Goal: Task Accomplishment & Management: Manage account settings

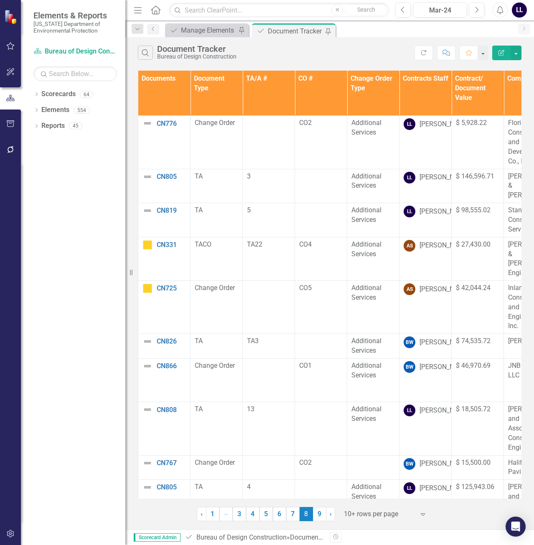
click at [166, 93] on th "Documents" at bounding box center [164, 93] width 52 height 45
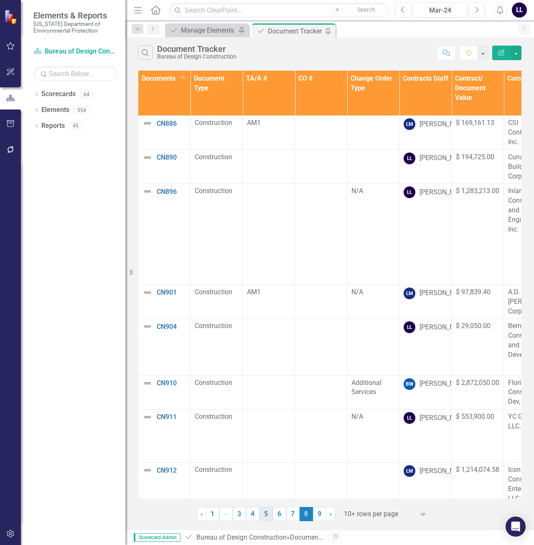
click at [268, 515] on link "5" at bounding box center [265, 514] width 13 height 14
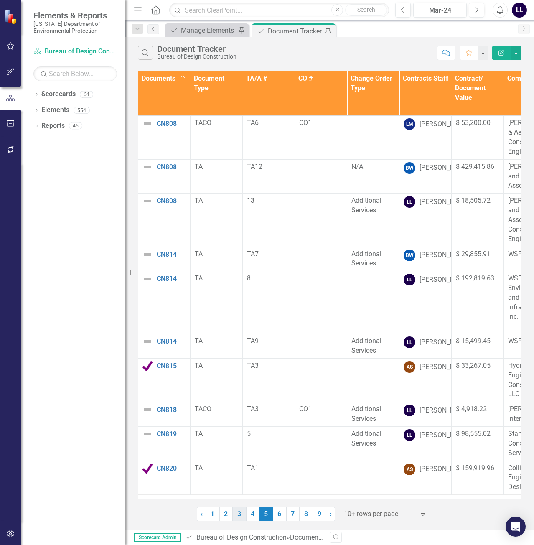
click at [236, 515] on link "3" at bounding box center [239, 514] width 13 height 14
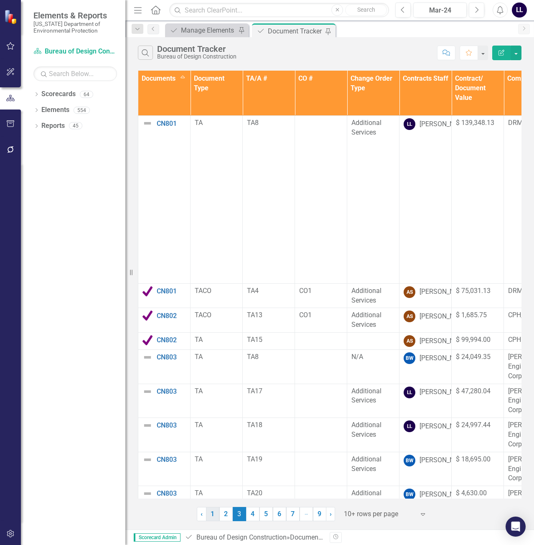
click at [215, 515] on link "1" at bounding box center [212, 514] width 13 height 14
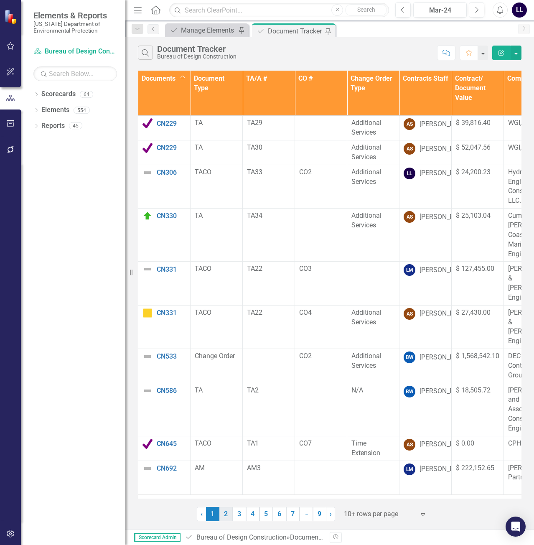
click at [228, 513] on link "2" at bounding box center [225, 514] width 13 height 14
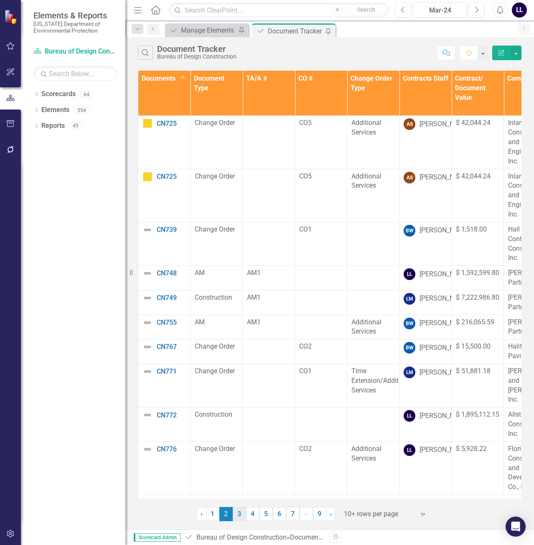
click at [241, 514] on link "3" at bounding box center [239, 514] width 13 height 14
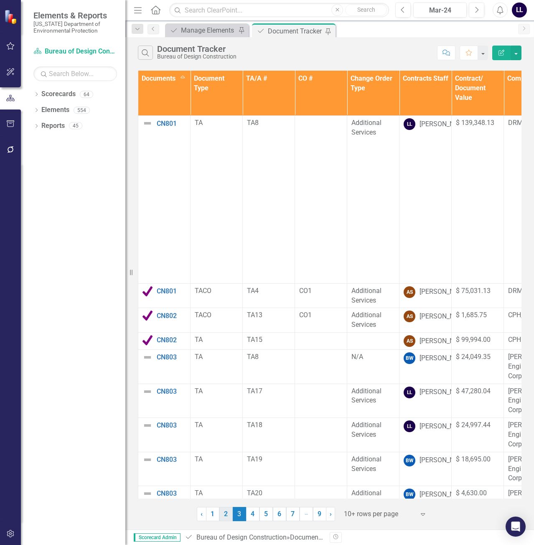
click at [226, 511] on link "2" at bounding box center [225, 514] width 13 height 14
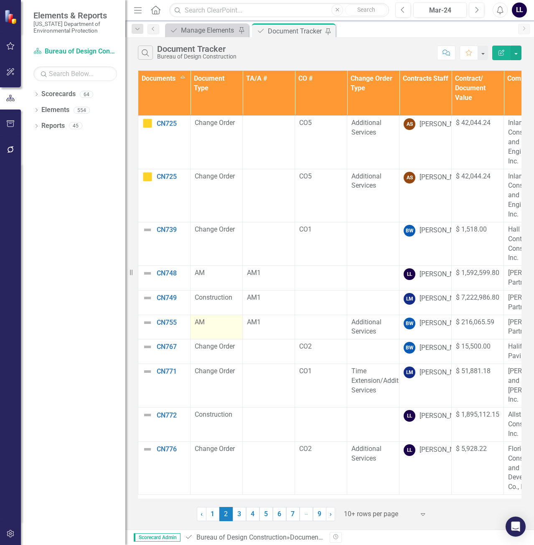
scroll to position [3, 0]
click at [238, 514] on link "3" at bounding box center [239, 514] width 13 height 14
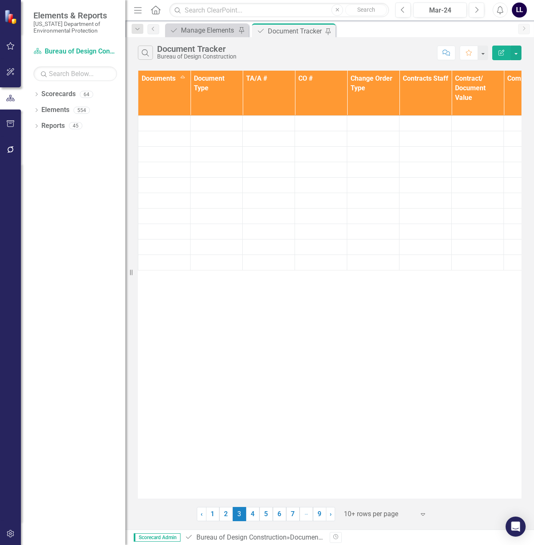
scroll to position [0, 0]
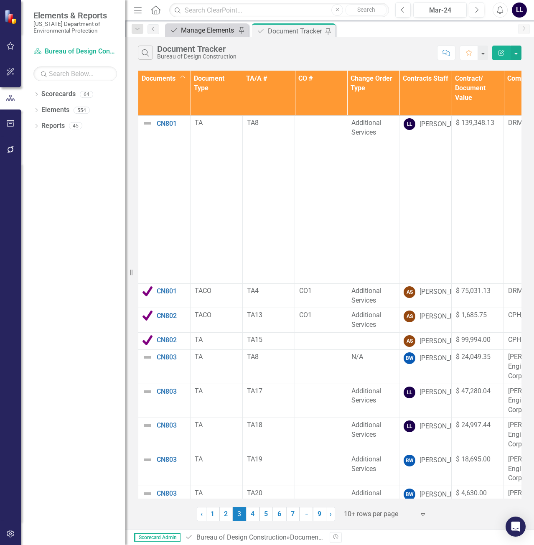
click at [207, 30] on div "Manage Elements" at bounding box center [208, 30] width 55 height 10
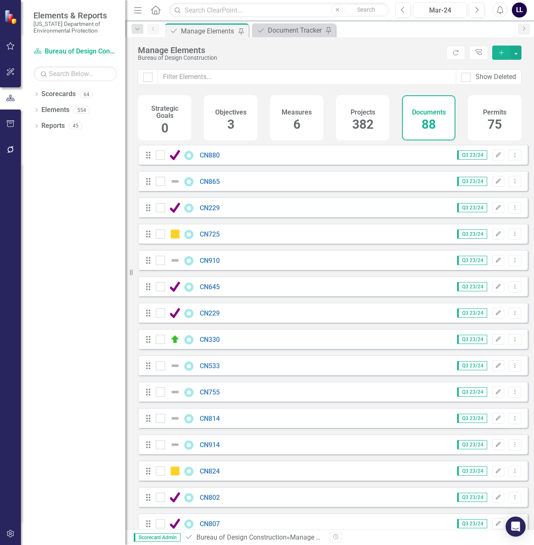
click at [501, 54] on icon "button" at bounding box center [501, 52] width 5 height 5
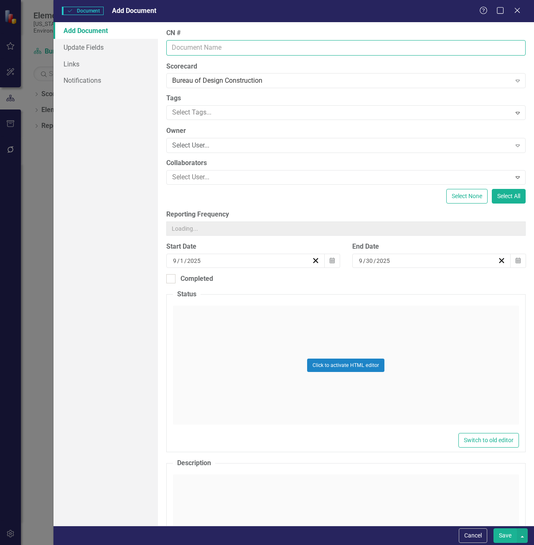
click at [251, 44] on input "CN #" at bounding box center [345, 47] width 359 height 15
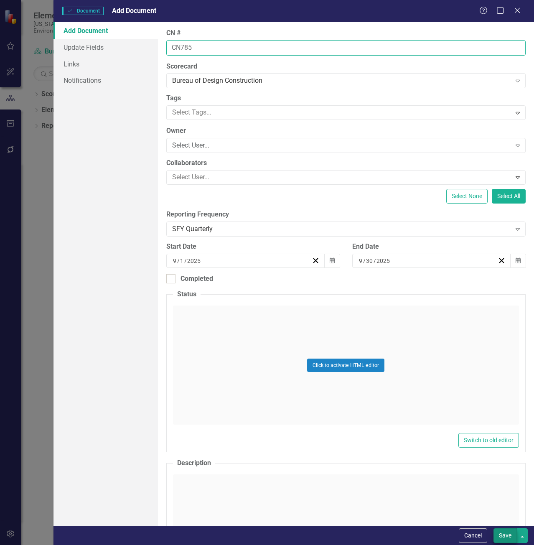
type input "CN785"
click at [503, 535] on button "Save" at bounding box center [504, 535] width 23 height 15
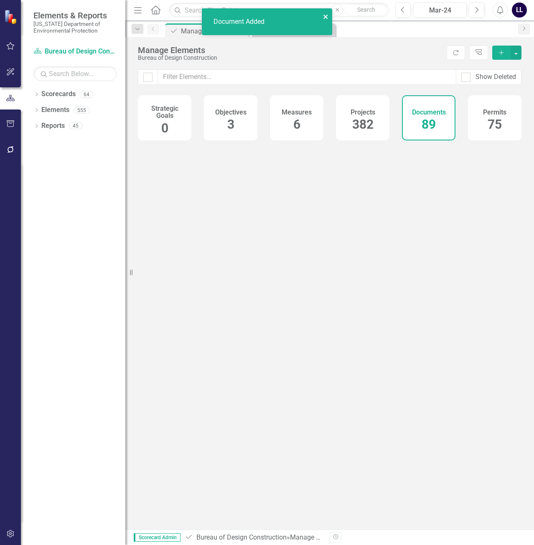
click at [326, 14] on icon "close" at bounding box center [326, 16] width 6 height 7
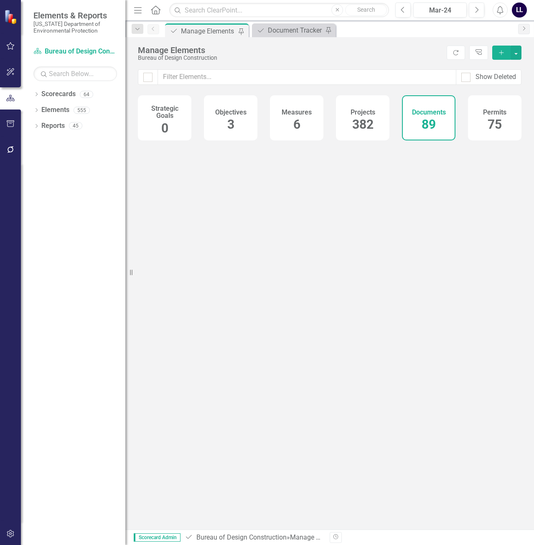
click at [287, 30] on div "Document Added" at bounding box center [267, 25] width 134 height 37
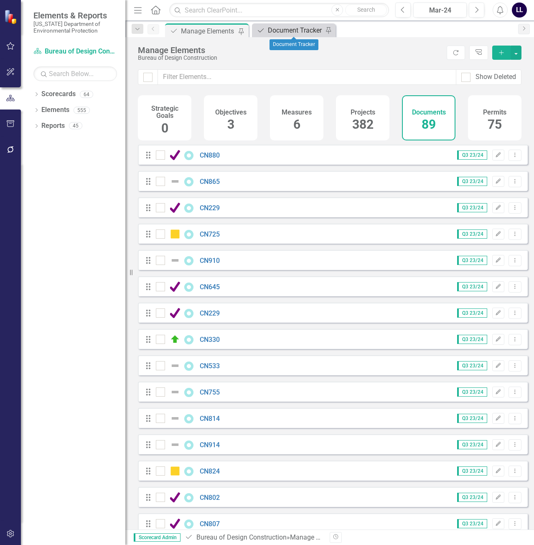
click at [294, 31] on div "Document Tracker" at bounding box center [295, 30] width 55 height 10
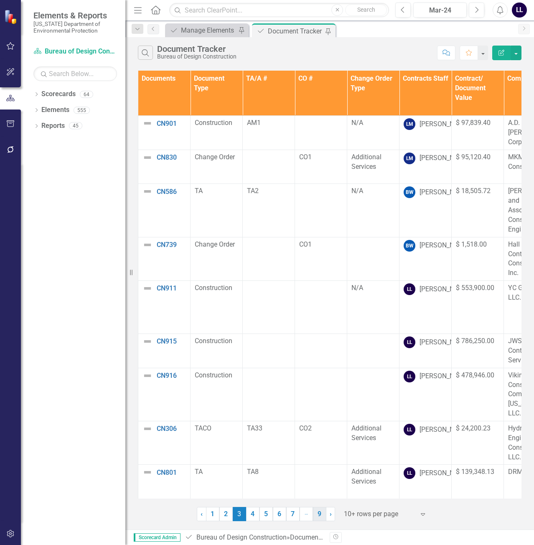
click at [320, 516] on link "9" at bounding box center [319, 514] width 13 height 14
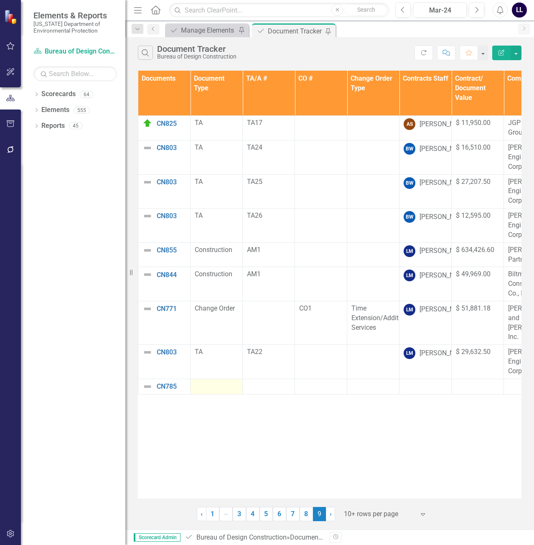
click at [215, 381] on div at bounding box center [216, 386] width 43 height 10
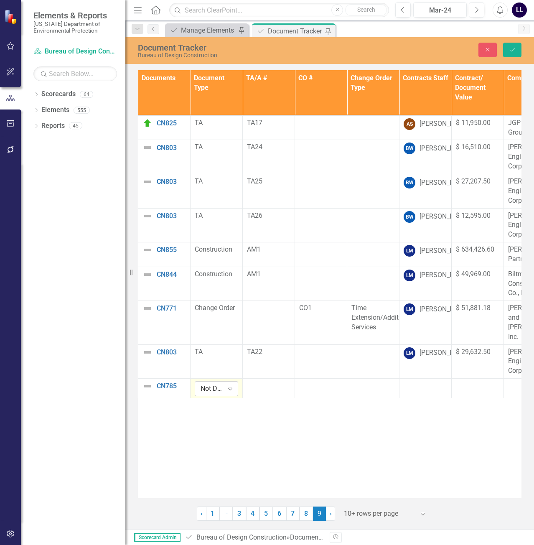
click at [219, 384] on div "Not Defined" at bounding box center [211, 389] width 23 height 10
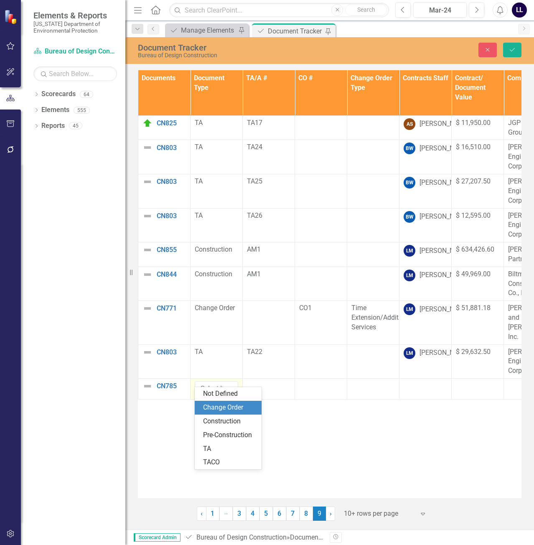
click at [235, 410] on div "Change Order" at bounding box center [229, 408] width 53 height 10
click at [261, 381] on div at bounding box center [268, 386] width 43 height 10
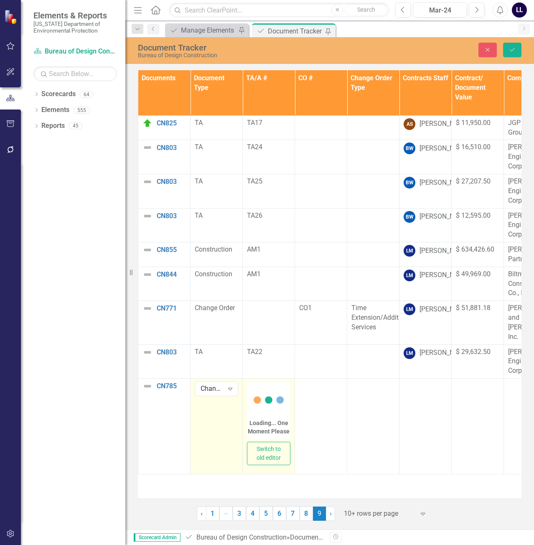
click at [268, 388] on icon at bounding box center [268, 399] width 33 height 33
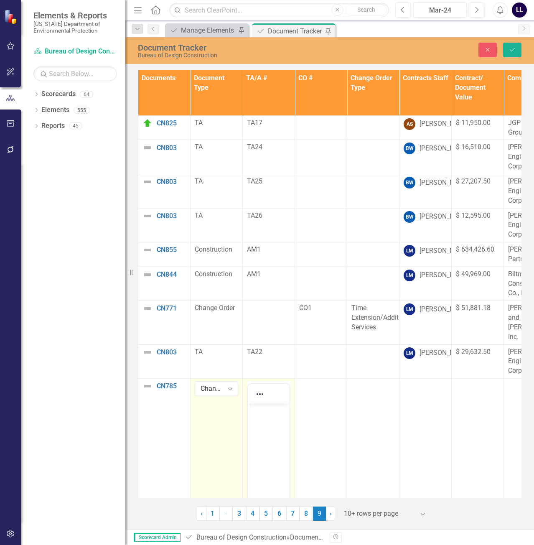
click at [263, 420] on body "Rich Text Area. Press ALT-0 for help." at bounding box center [269, 465] width 42 height 125
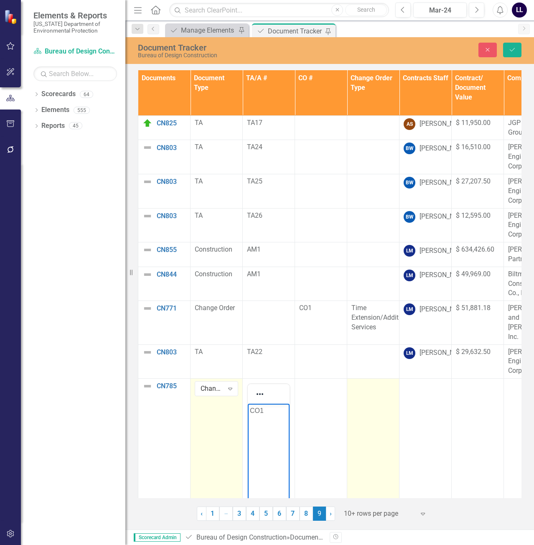
click at [374, 391] on td at bounding box center [373, 481] width 52 height 206
click at [367, 386] on td at bounding box center [373, 481] width 52 height 206
click at [374, 384] on div "Not Defined" at bounding box center [368, 389] width 23 height 10
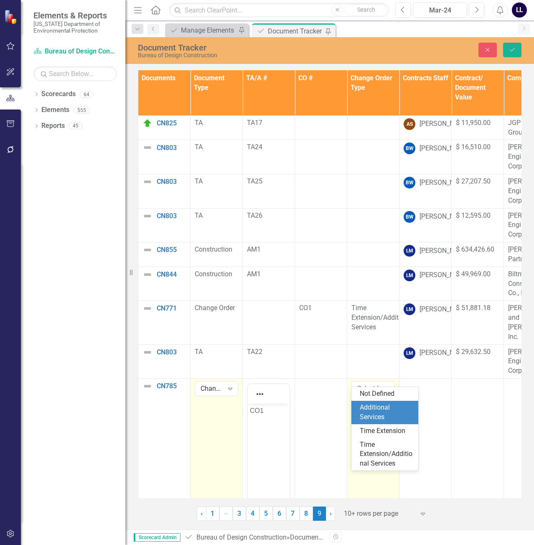
click at [381, 408] on div "Additional Services" at bounding box center [386, 412] width 53 height 19
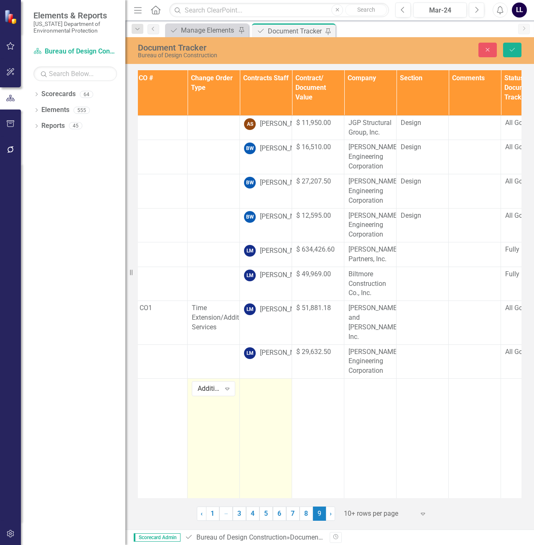
scroll to position [0, 164]
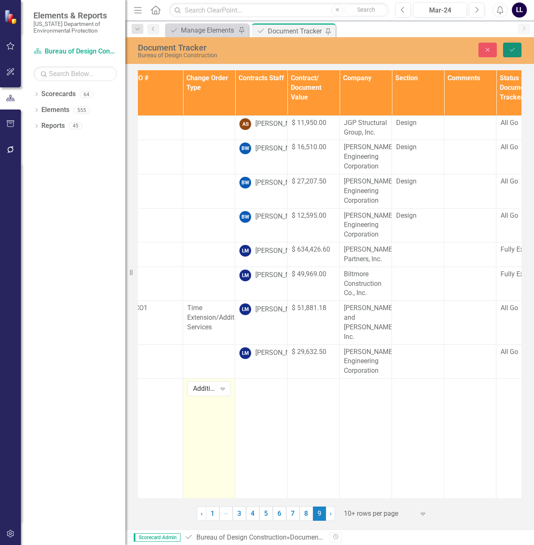
click at [510, 49] on icon "Save" at bounding box center [512, 50] width 8 height 6
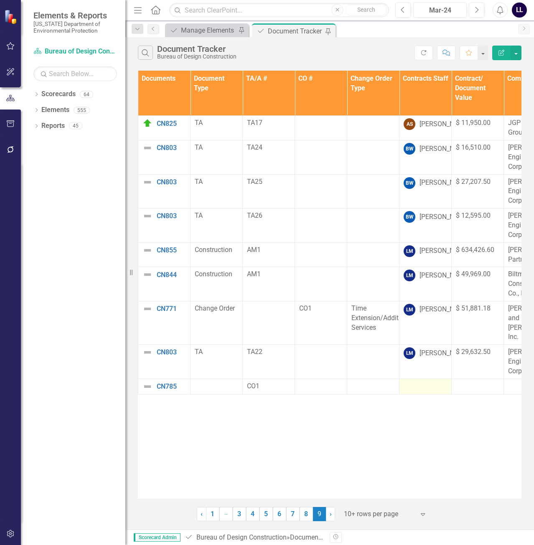
click at [431, 381] on div at bounding box center [424, 386] width 43 height 10
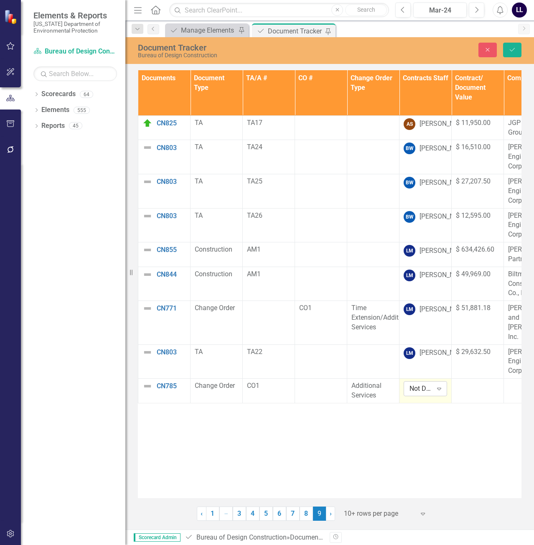
click at [434, 382] on div "Expand" at bounding box center [438, 388] width 15 height 13
type input "[PERSON_NAME]"
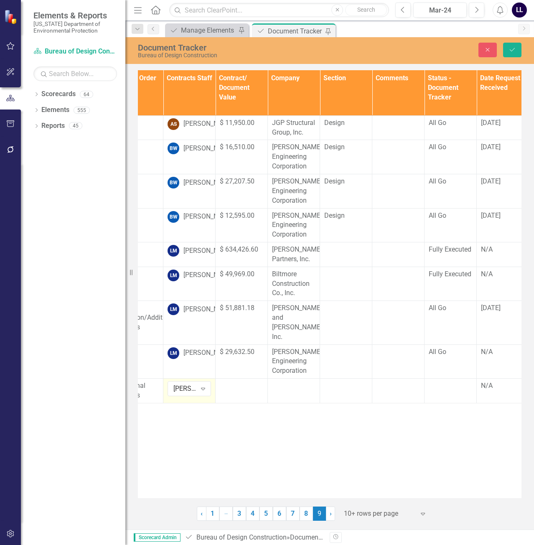
scroll to position [0, 234]
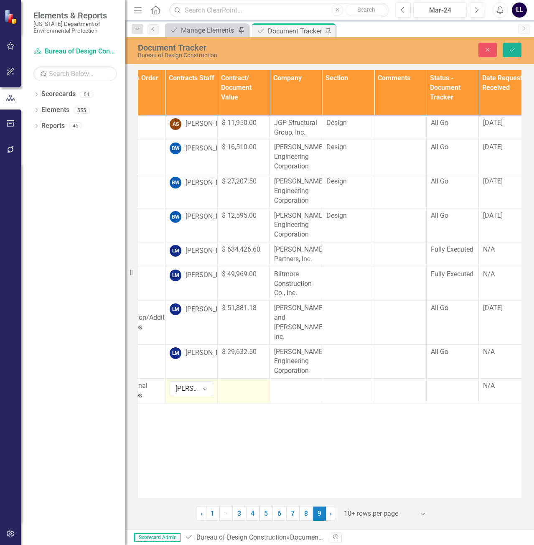
click at [241, 383] on td at bounding box center [244, 390] width 52 height 25
click at [235, 383] on input "number" at bounding box center [243, 388] width 43 height 15
type input "130560"
click at [277, 381] on div at bounding box center [295, 386] width 43 height 10
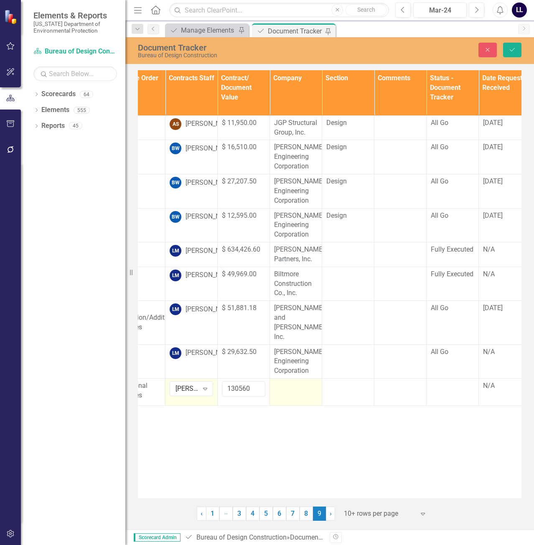
click at [293, 381] on div at bounding box center [295, 386] width 43 height 10
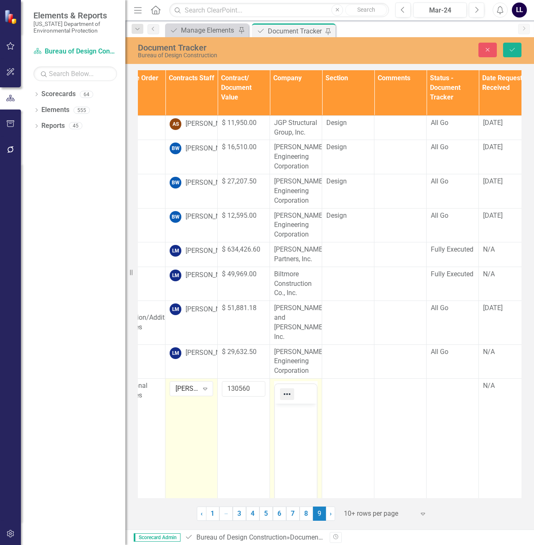
scroll to position [0, 0]
click at [289, 407] on p "Rich Text Area. Press ALT-0 for help." at bounding box center [296, 411] width 38 height 10
click at [512, 42] on div "Document Tracker Bureau of Design Construction Close Save" at bounding box center [329, 49] width 408 height 17
click at [512, 46] on button "Save" at bounding box center [512, 50] width 18 height 15
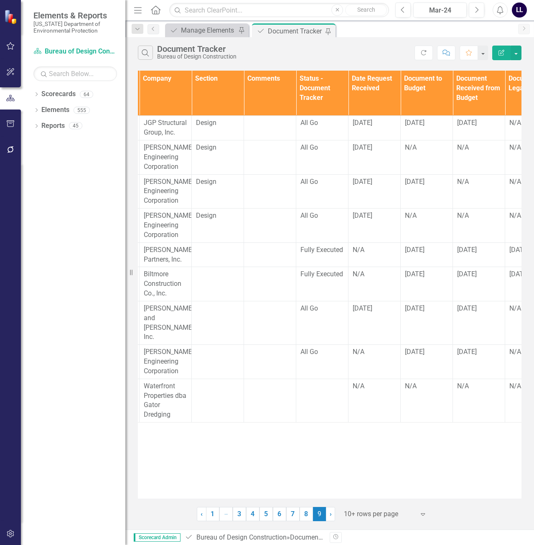
scroll to position [0, 346]
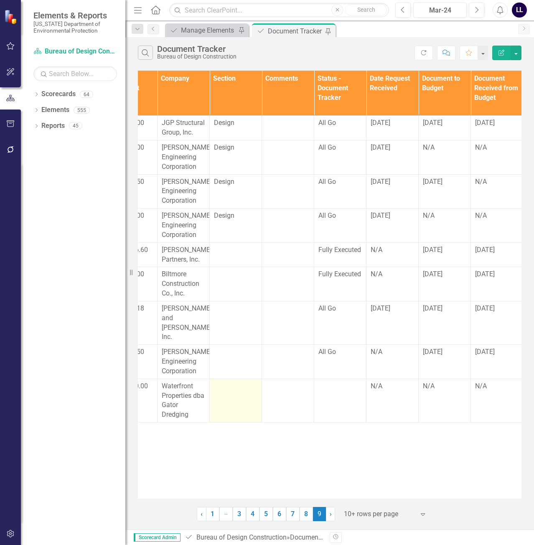
click at [238, 382] on td at bounding box center [236, 399] width 52 height 43
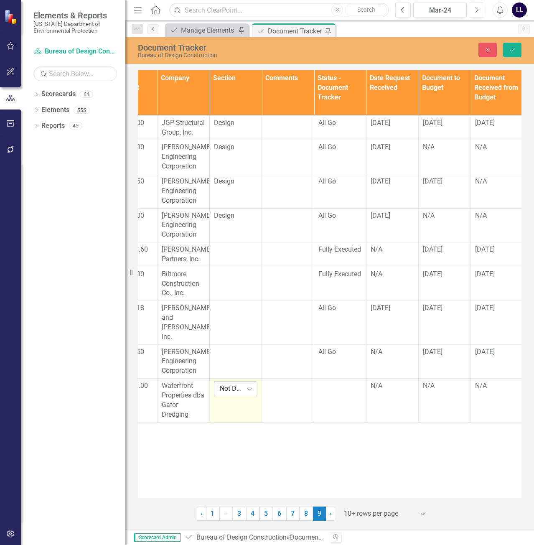
click at [231, 385] on div "Not Defined Expand" at bounding box center [235, 388] width 43 height 15
click at [245, 408] on div "Construction" at bounding box center [248, 408] width 53 height 10
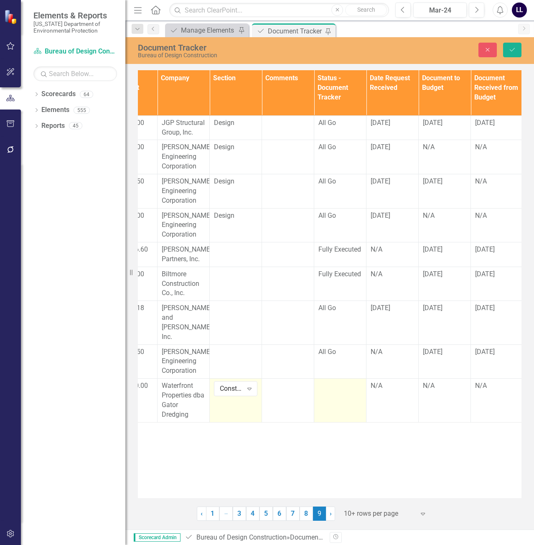
click at [345, 383] on td at bounding box center [340, 399] width 52 height 43
click at [341, 384] on div "Not Defined" at bounding box center [335, 389] width 23 height 10
click at [343, 421] on div "Fully Executed" at bounding box center [353, 421] width 53 height 10
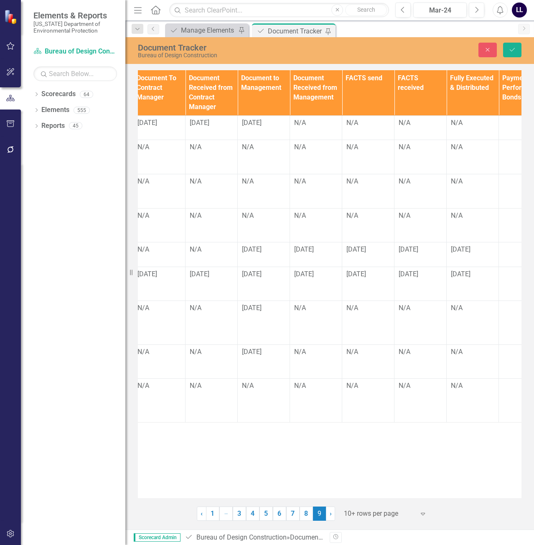
scroll to position [0, 1131]
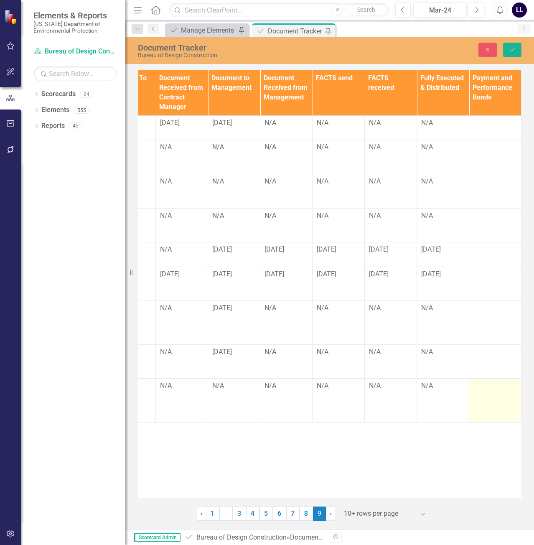
click at [490, 384] on td at bounding box center [495, 399] width 52 height 43
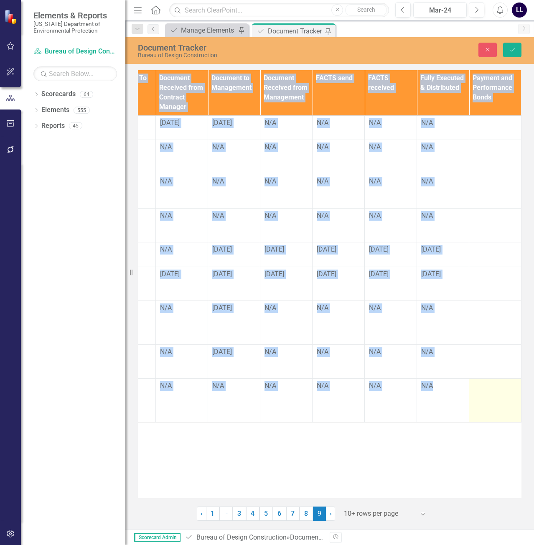
click at [490, 384] on td at bounding box center [495, 399] width 52 height 43
click at [486, 381] on input "text" at bounding box center [494, 388] width 43 height 15
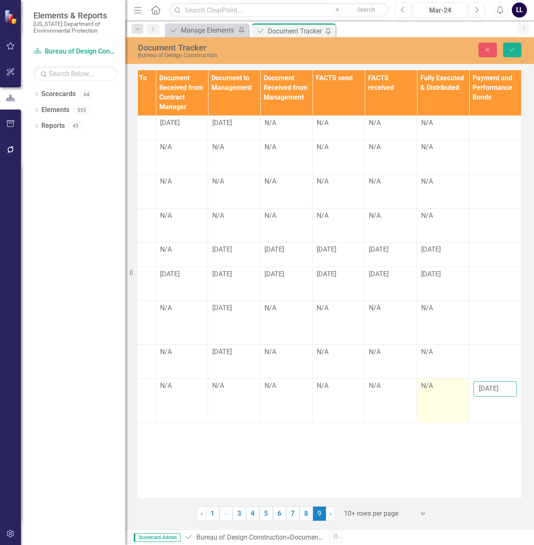
type input "[DATE]"
click at [431, 381] on div "N/A" at bounding box center [442, 386] width 43 height 10
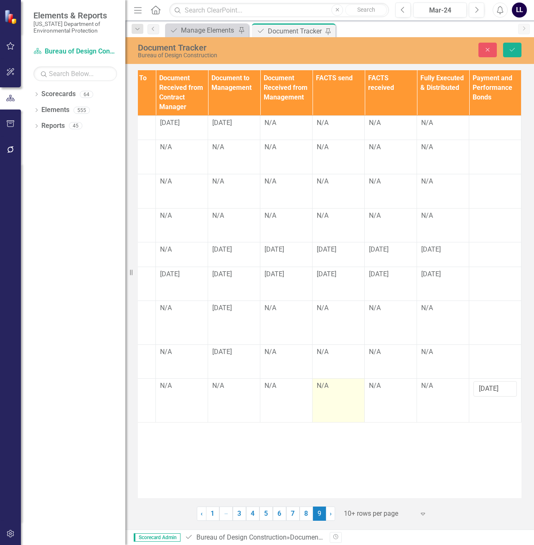
click at [336, 382] on td "N/A" at bounding box center [338, 399] width 52 height 43
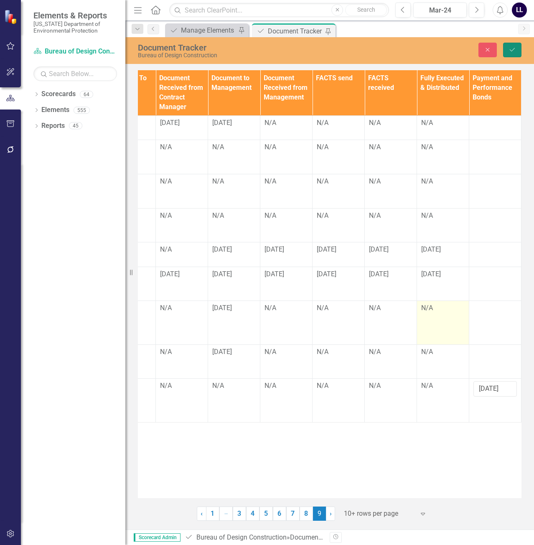
drag, startPoint x: 515, startPoint y: 51, endPoint x: 457, endPoint y: 321, distance: 276.0
click at [515, 51] on icon "Save" at bounding box center [512, 50] width 8 height 6
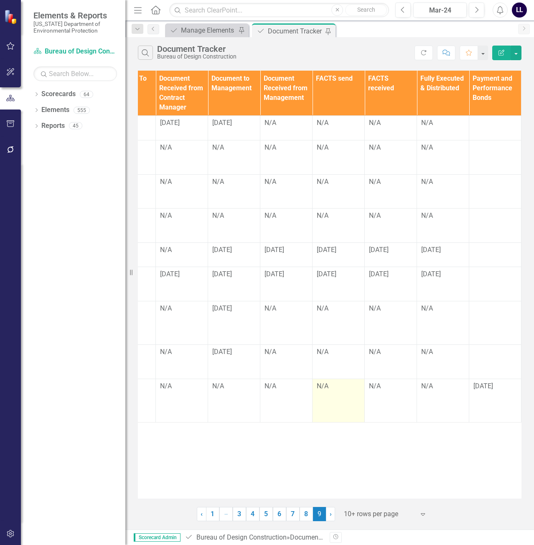
click at [332, 381] on div "N/A" at bounding box center [338, 386] width 43 height 10
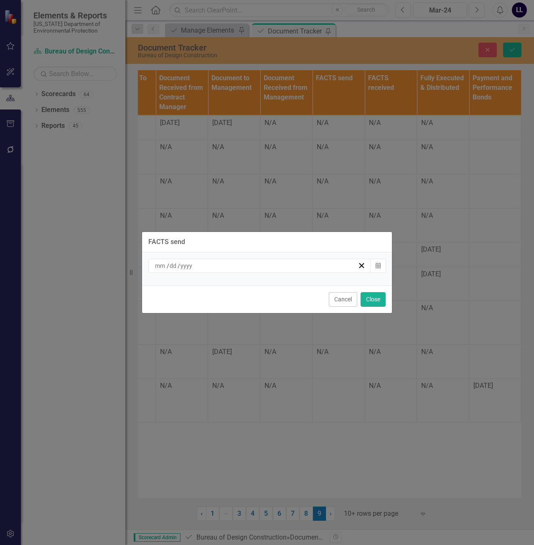
click at [270, 267] on div "/ /" at bounding box center [256, 265] width 204 height 8
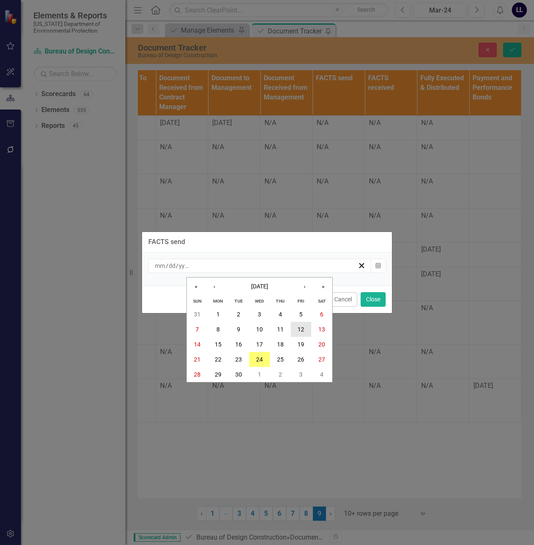
click at [299, 329] on abbr "12" at bounding box center [300, 329] width 7 height 7
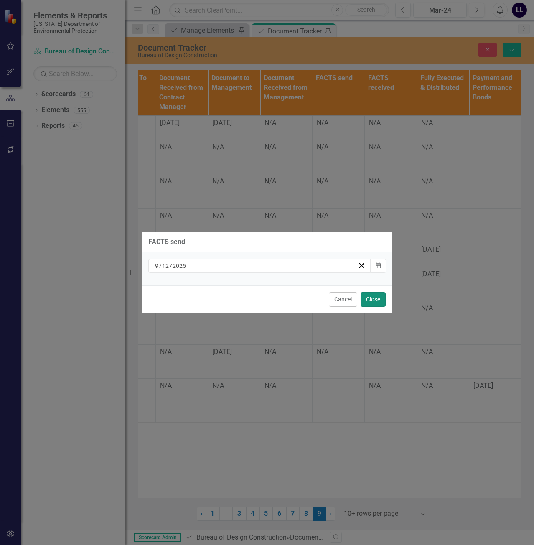
click at [371, 297] on button "Close" at bounding box center [372, 299] width 25 height 15
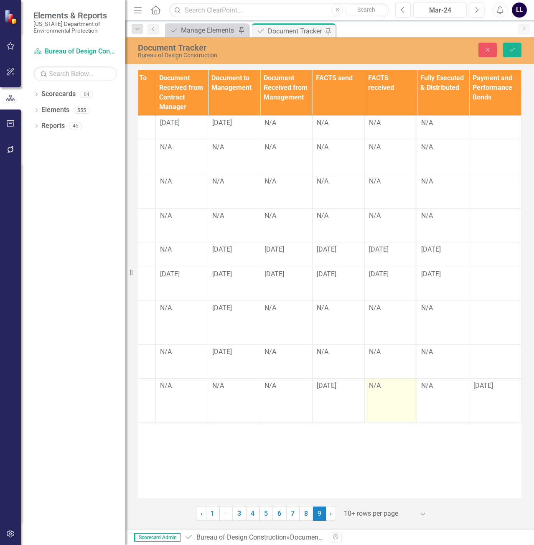
click at [381, 381] on div "N/A" at bounding box center [390, 386] width 43 height 10
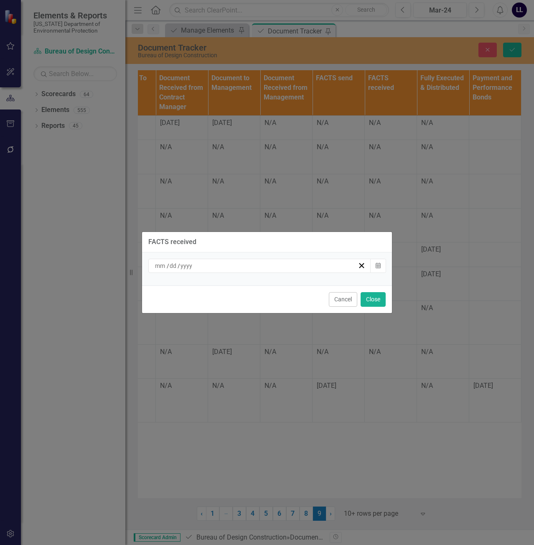
click at [350, 268] on div "/ /" at bounding box center [256, 265] width 204 height 8
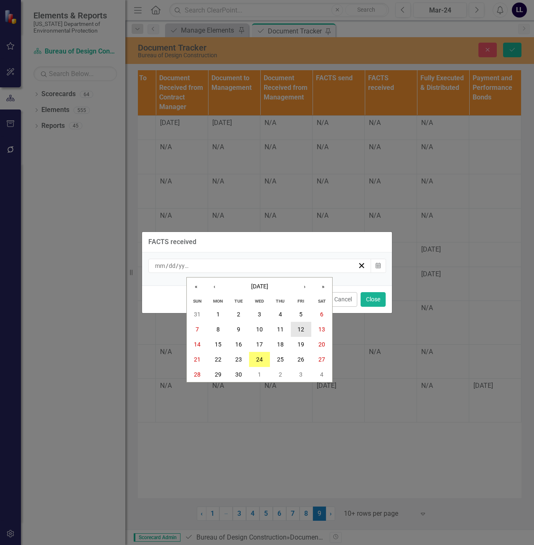
click at [302, 332] on abbr "12" at bounding box center [300, 329] width 7 height 7
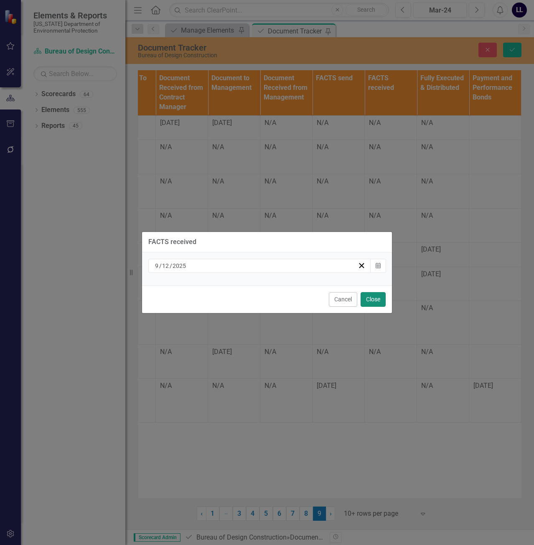
click at [375, 302] on button "Close" at bounding box center [372, 299] width 25 height 15
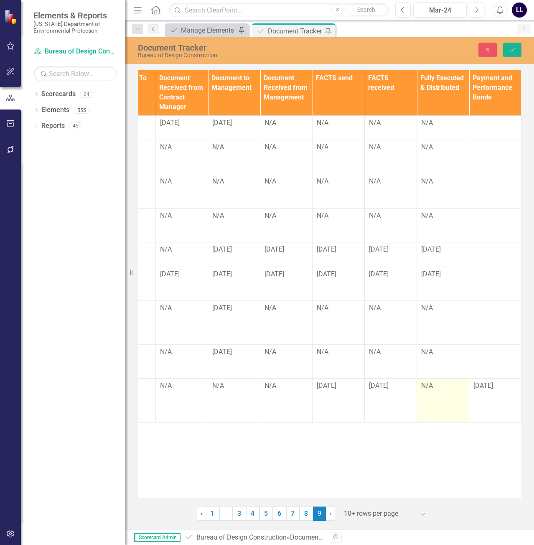
click at [433, 381] on div "N/A" at bounding box center [442, 386] width 43 height 10
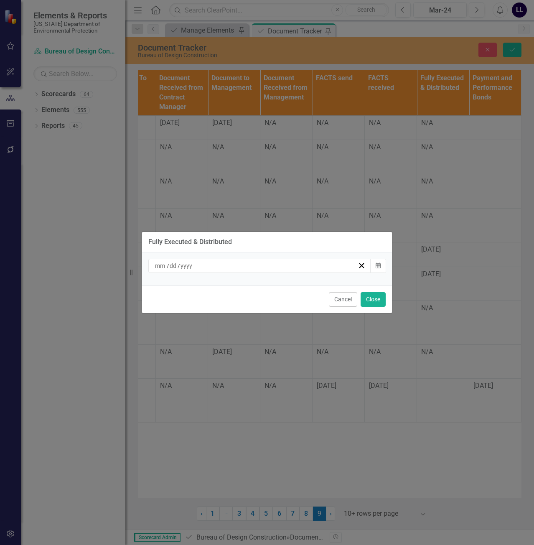
click at [252, 268] on div "/ /" at bounding box center [256, 265] width 204 height 8
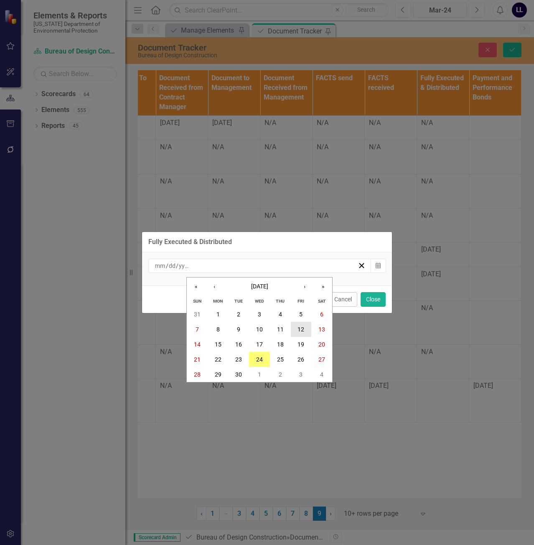
click at [299, 329] on abbr "12" at bounding box center [300, 329] width 7 height 7
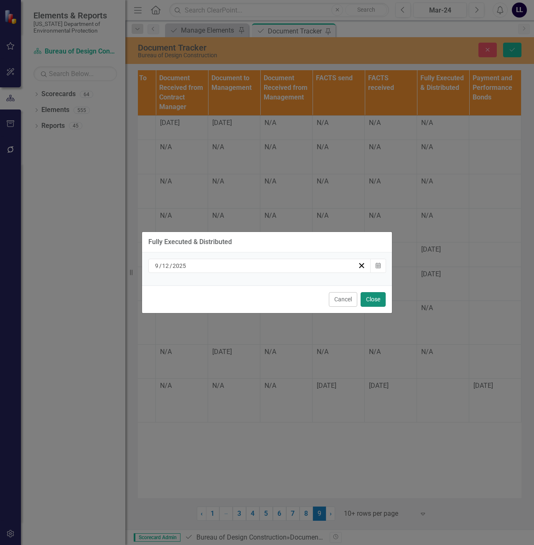
click at [373, 297] on button "Close" at bounding box center [372, 299] width 25 height 15
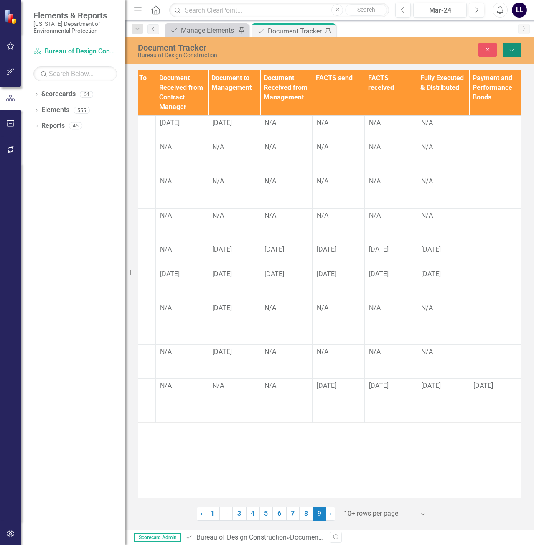
click at [510, 53] on button "Save" at bounding box center [512, 50] width 18 height 15
